Goal: Check status: Check status

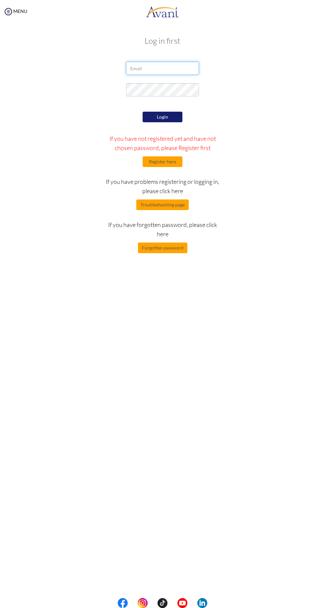
click at [133, 68] on input "email" at bounding box center [162, 68] width 73 height 13
type input "[EMAIL_ADDRESS][DOMAIN_NAME]"
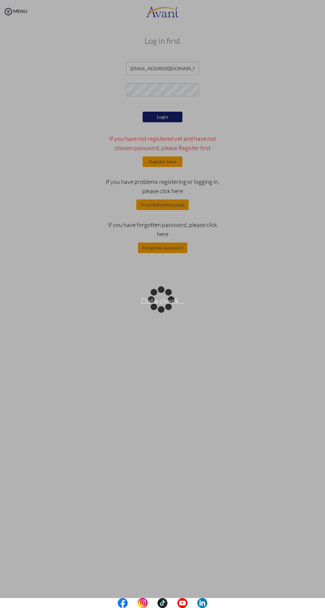
click at [166, 300] on div "Data check..." at bounding box center [162, 304] width 9 height 9
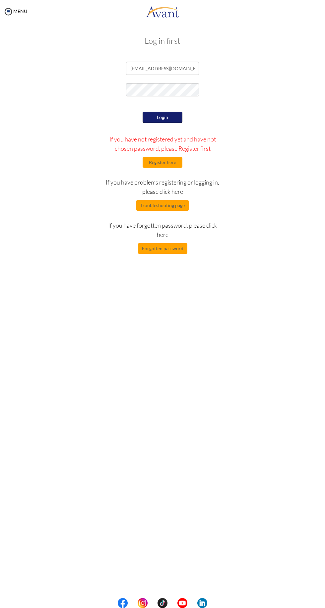
click at [166, 120] on button "Login" at bounding box center [162, 117] width 40 height 11
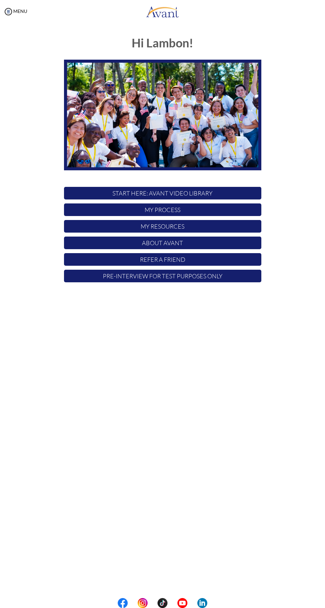
click at [202, 207] on p "My Process" at bounding box center [162, 209] width 197 height 13
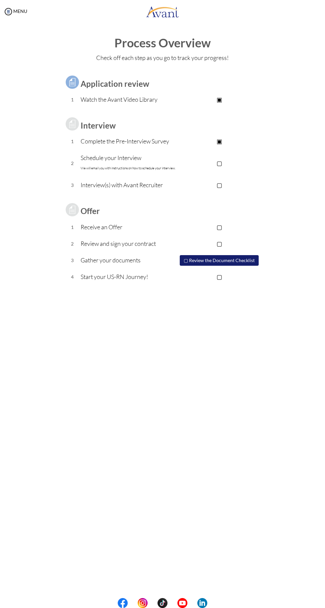
click at [16, 3] on div "MENU" at bounding box center [13, 304] width 27 height 608
click at [16, 9] on link "MENU" at bounding box center [15, 11] width 24 height 6
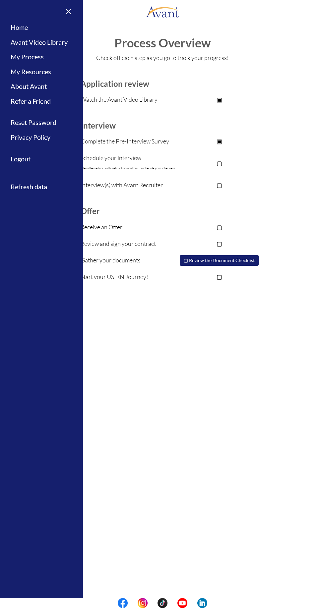
click at [207, 351] on div "My Status What is the next step? We would like you to watch the introductory vi…" at bounding box center [162, 327] width 325 height 608
click at [208, 353] on div "My Status What is the next step? We would like you to watch the introductory vi…" at bounding box center [162, 327] width 325 height 608
click at [64, 11] on link "×" at bounding box center [64, 11] width 20 height 22
